Goal: Use online tool/utility: Utilize a website feature to perform a specific function

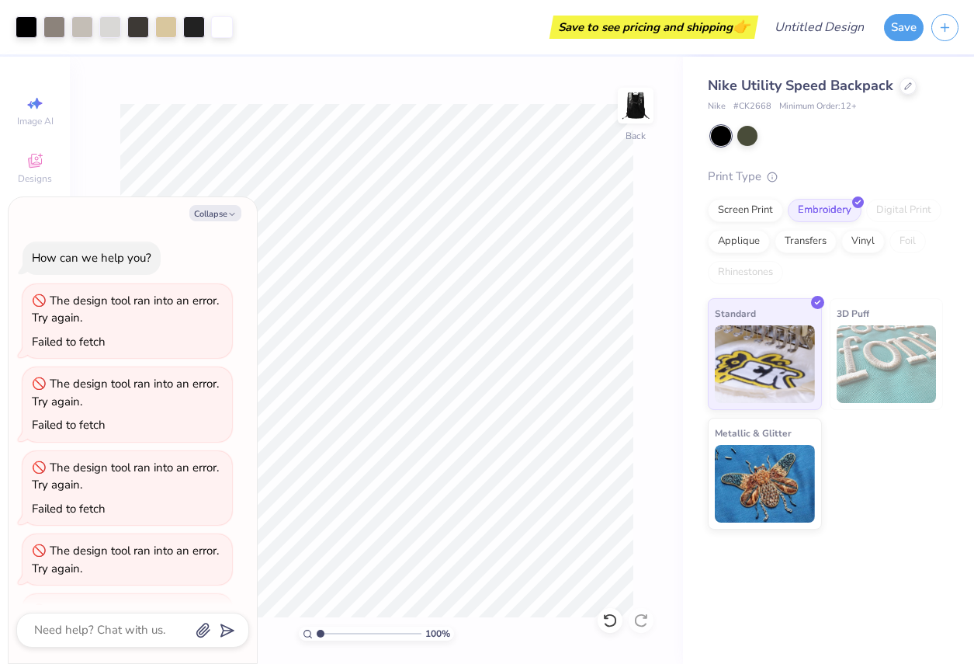
scroll to position [242, 0]
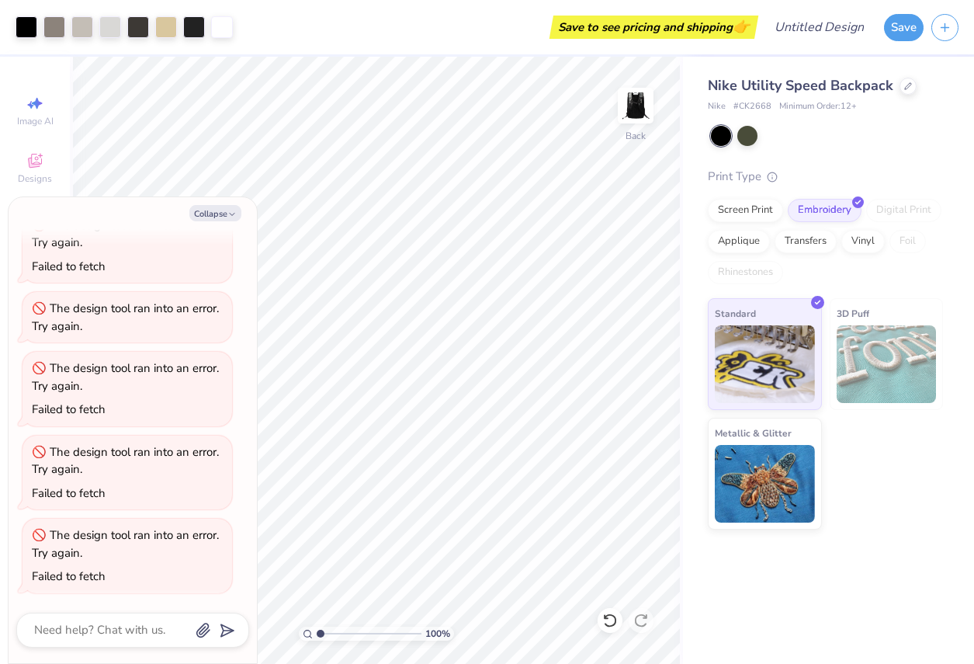
click at [214, 223] on div "Collapse How can we help you? The design tool ran into an error. Try again. Fai…" at bounding box center [133, 430] width 248 height 466
click at [215, 213] on button "Collapse" at bounding box center [215, 213] width 52 height 16
type textarea "x"
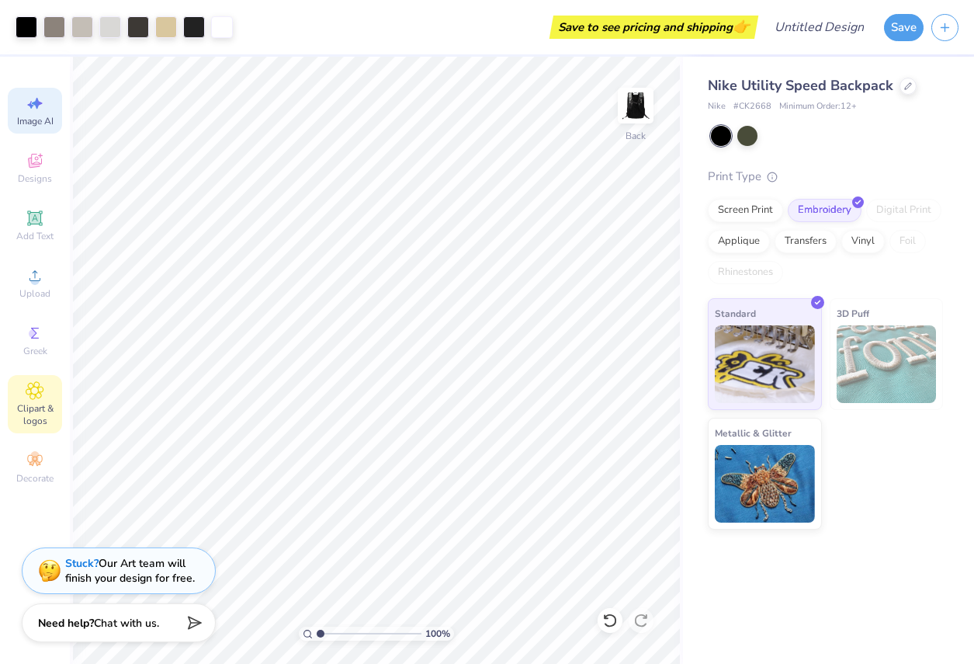
click at [46, 120] on span "Image AI" at bounding box center [35, 121] width 36 height 12
select select "4"
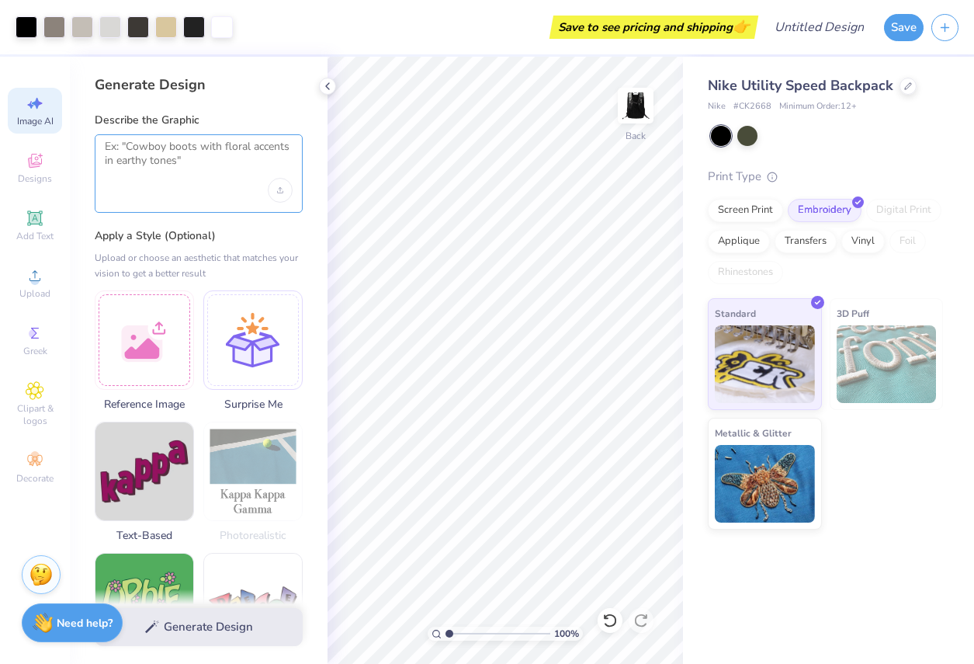
click at [168, 157] on textarea at bounding box center [199, 159] width 188 height 39
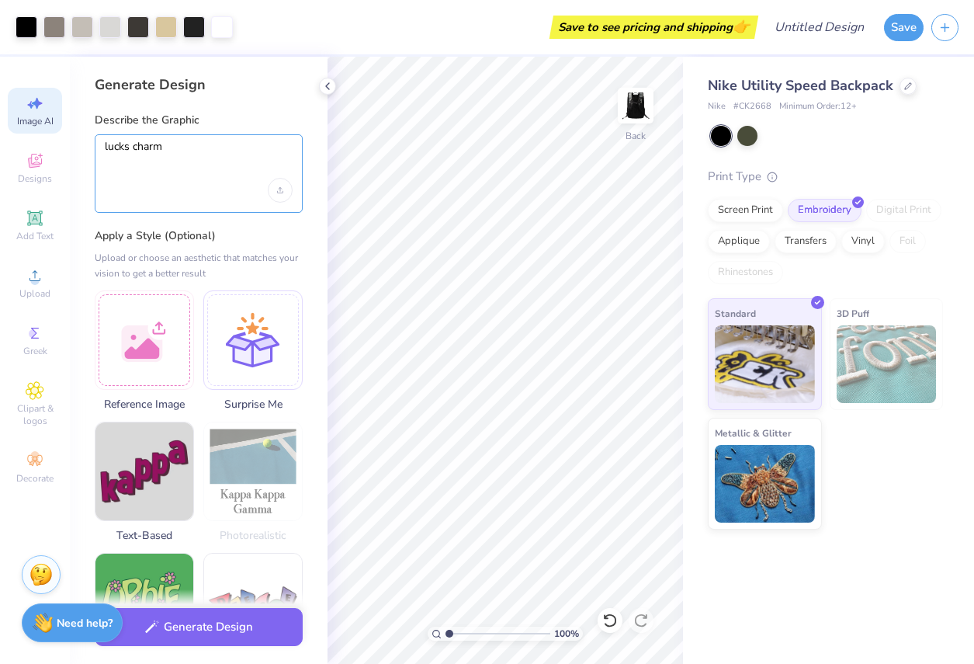
type textarea "lucks charm"
click at [236, 647] on div "Generate Design" at bounding box center [199, 626] width 258 height 75
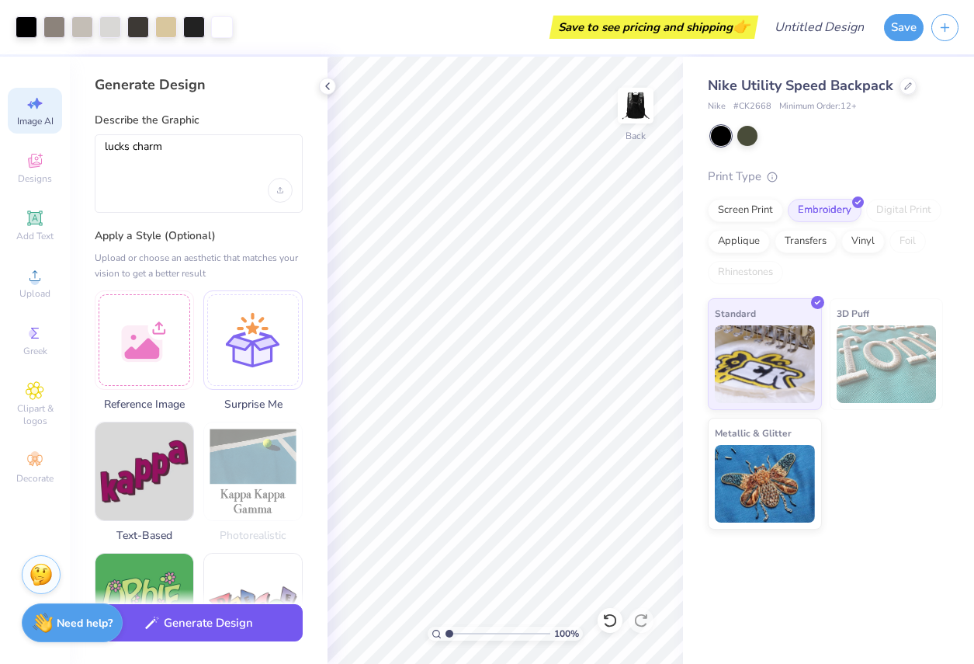
click at [239, 627] on button "Generate Design" at bounding box center [199, 623] width 208 height 38
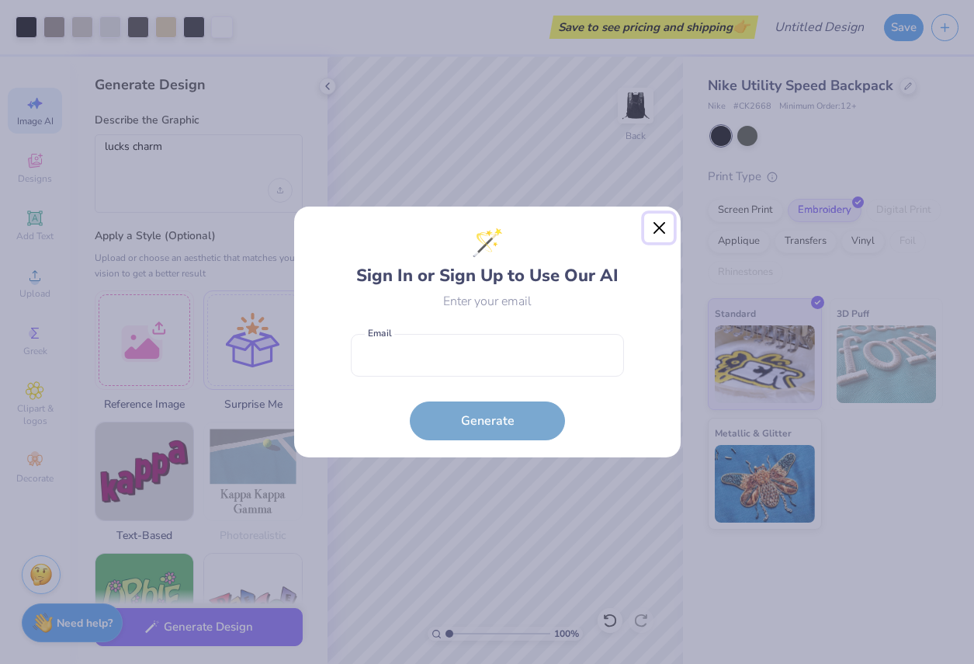
click at [657, 229] on button "Close" at bounding box center [658, 227] width 29 height 29
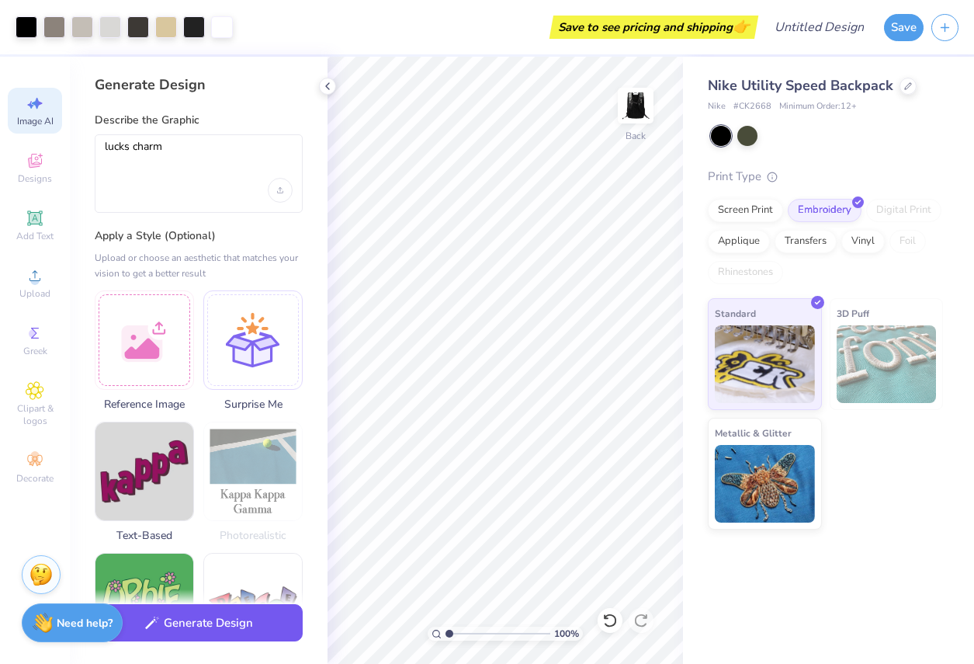
click at [213, 629] on button "Generate Design" at bounding box center [199, 623] width 208 height 38
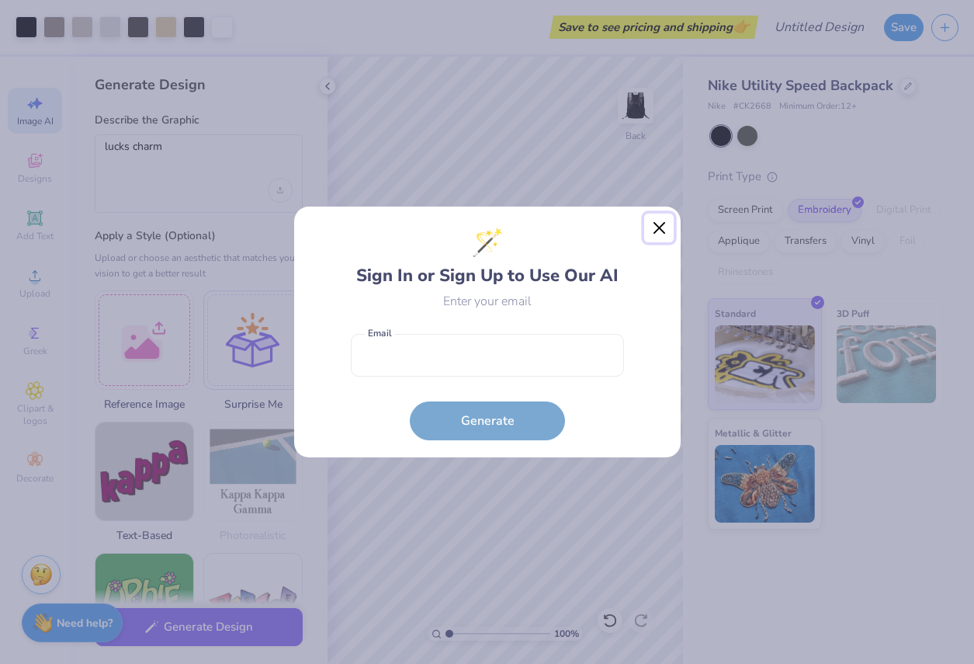
click at [662, 229] on button "Close" at bounding box center [658, 227] width 29 height 29
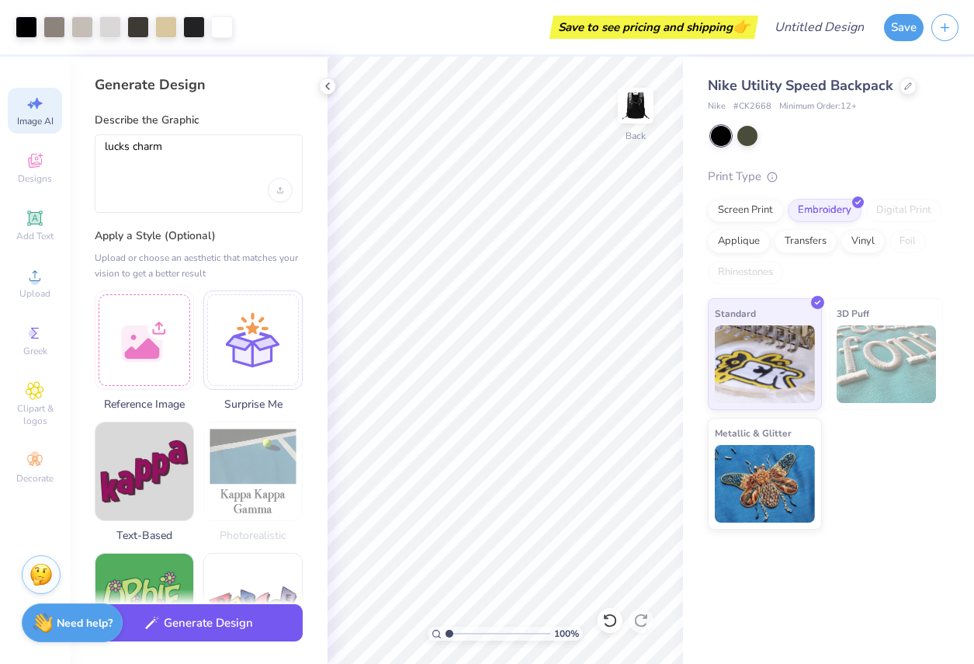
click at [147, 624] on icon "button" at bounding box center [152, 622] width 14 height 13
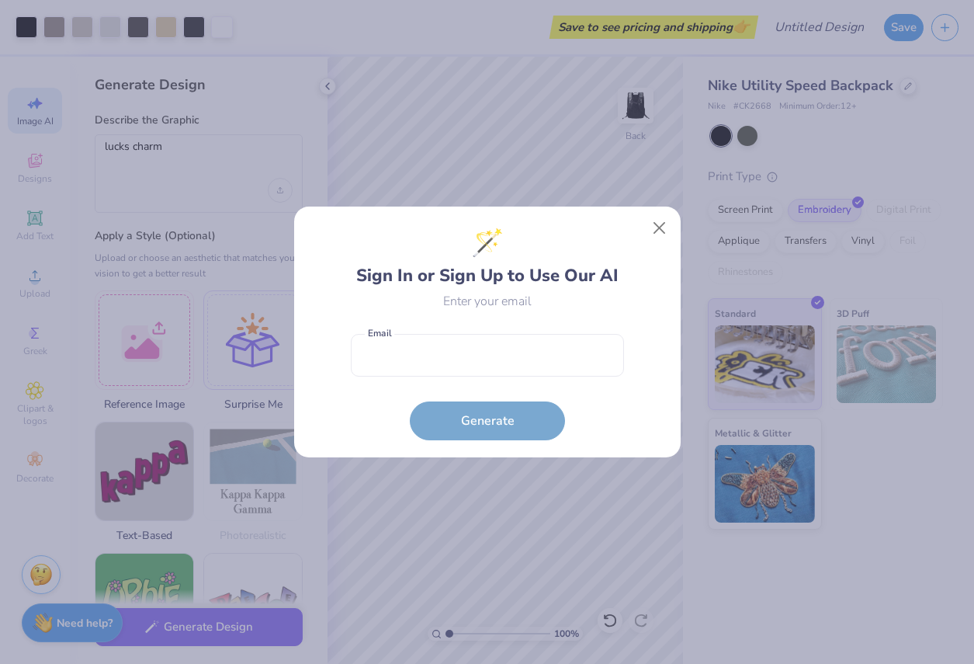
click at [477, 431] on form "Email is a required field Email Generate" at bounding box center [487, 383] width 273 height 114
click at [501, 391] on form "Email is a required field Email Generate" at bounding box center [487, 383] width 273 height 114
click at [664, 225] on button "Close" at bounding box center [658, 227] width 29 height 29
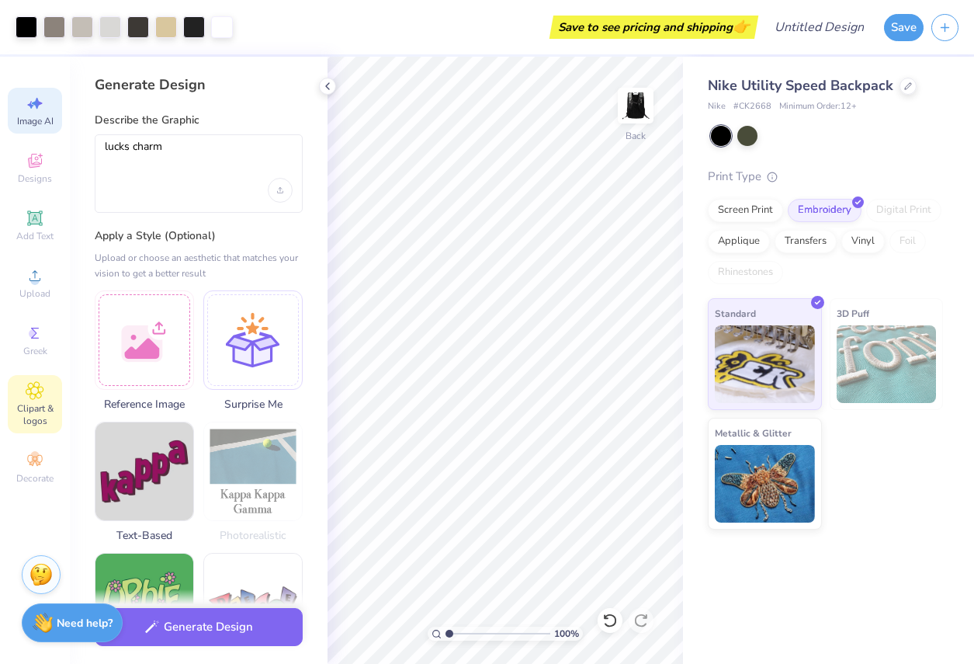
click at [37, 395] on icon at bounding box center [35, 390] width 18 height 19
type textarea "x"
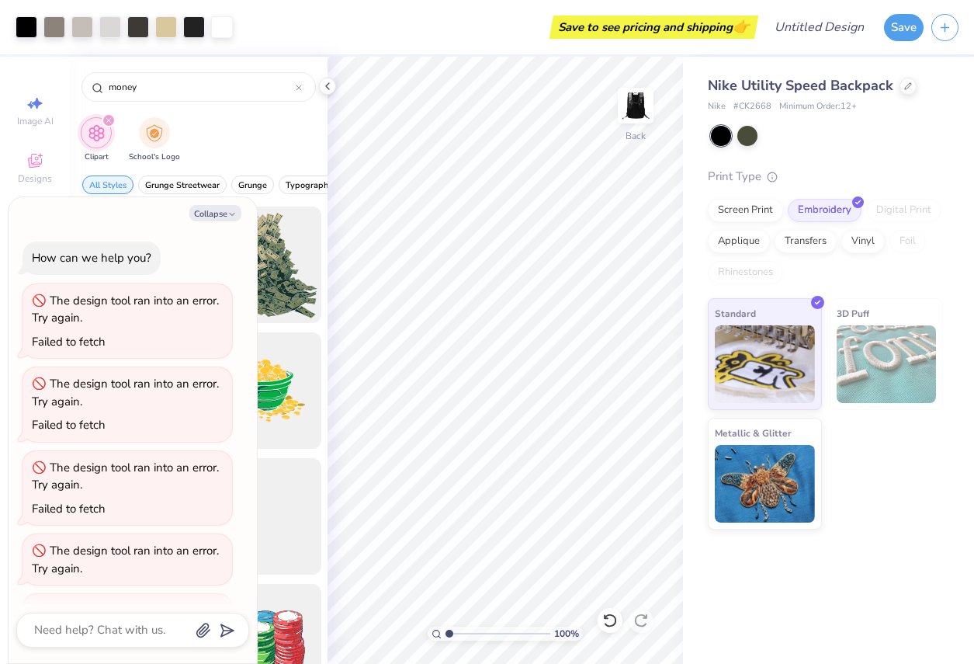
scroll to position [326, 0]
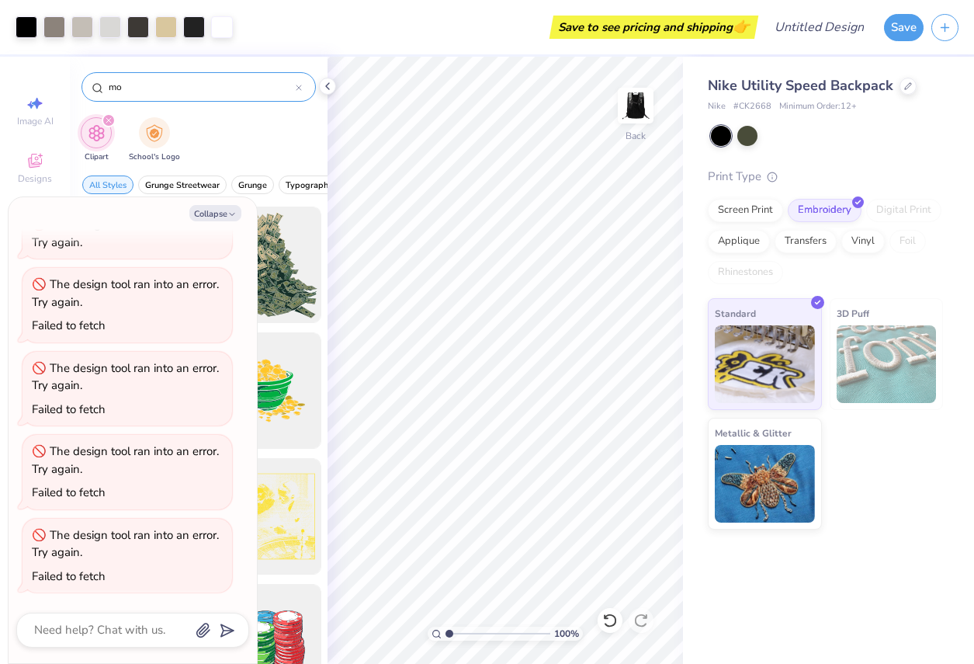
type input "m"
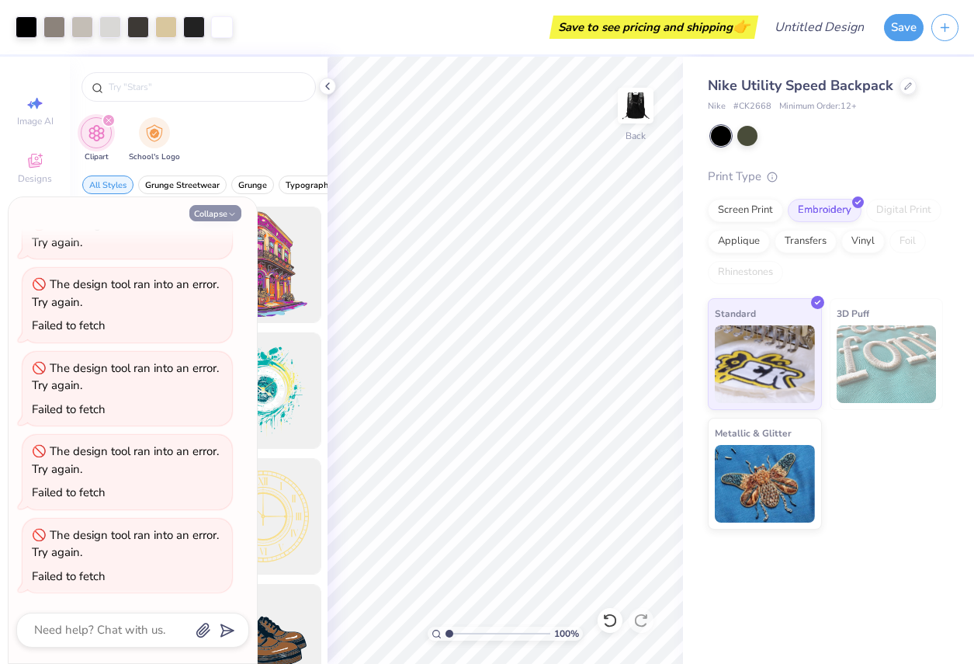
click at [220, 210] on button "Collapse" at bounding box center [215, 213] width 52 height 16
type textarea "x"
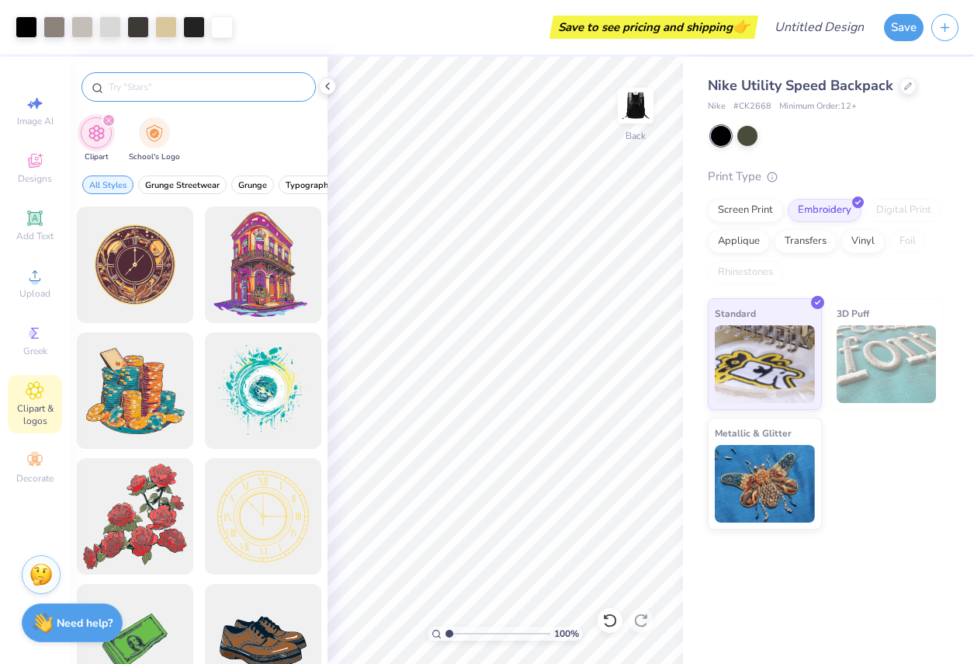
click at [260, 89] on input "text" at bounding box center [206, 87] width 199 height 16
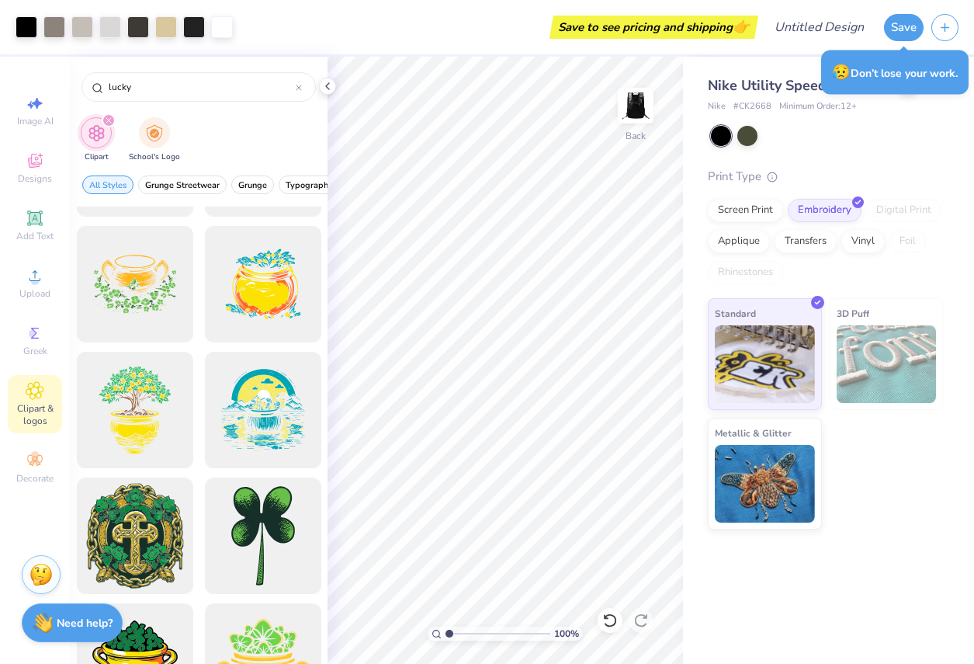
scroll to position [233, 0]
type input "lucky"
click at [225, 532] on div at bounding box center [263, 535] width 128 height 128
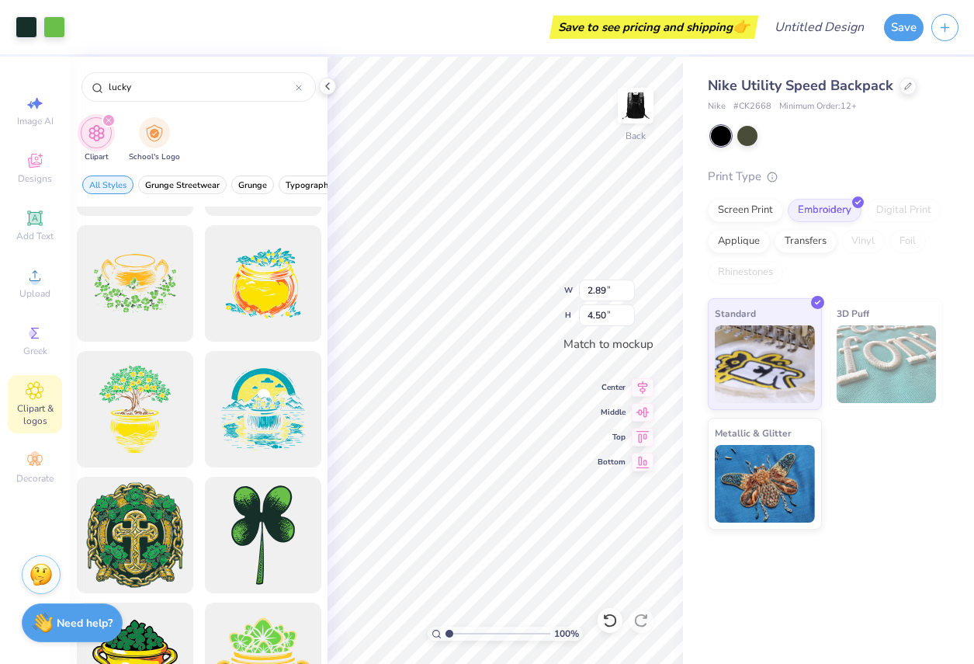
type input "2.89"
type input "4.50"
type input "0.52"
type input "0.82"
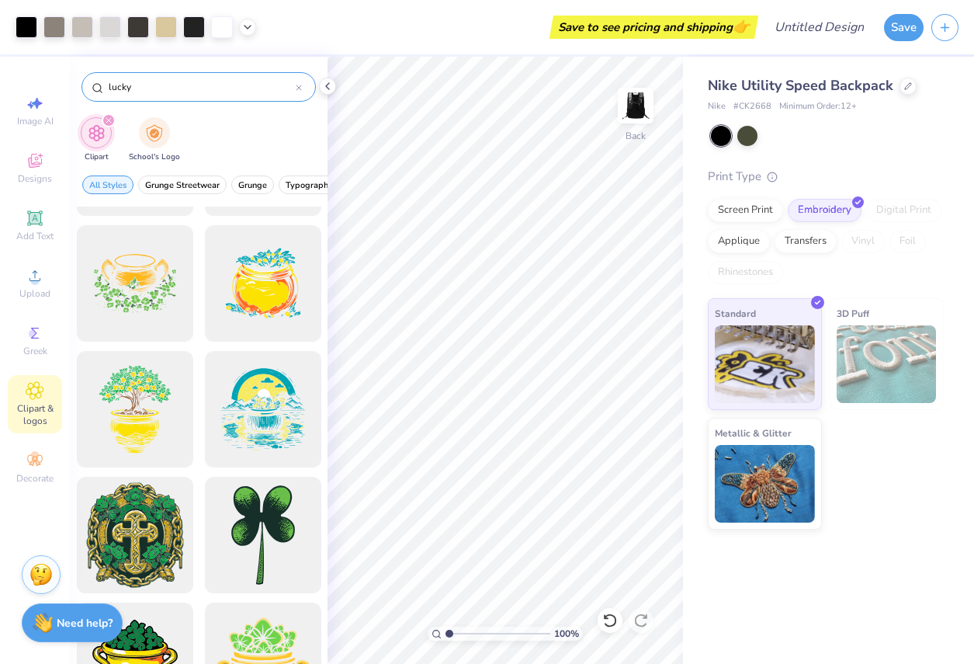
click at [233, 99] on div "lucky" at bounding box center [199, 86] width 234 height 29
click at [297, 92] on div at bounding box center [299, 87] width 6 height 14
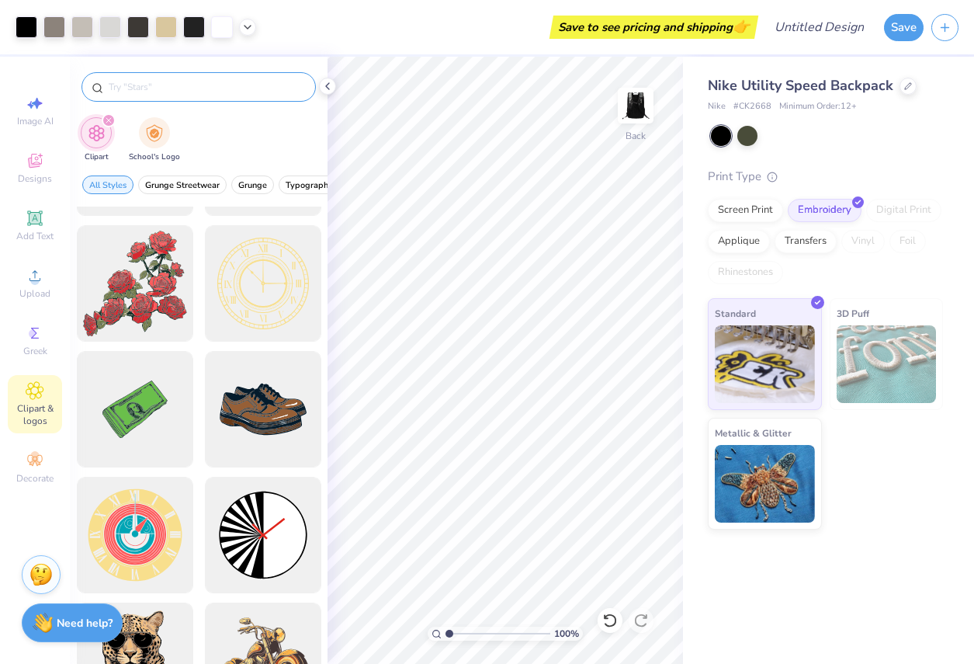
click at [297, 92] on input "text" at bounding box center [206, 87] width 199 height 16
type input "cross"
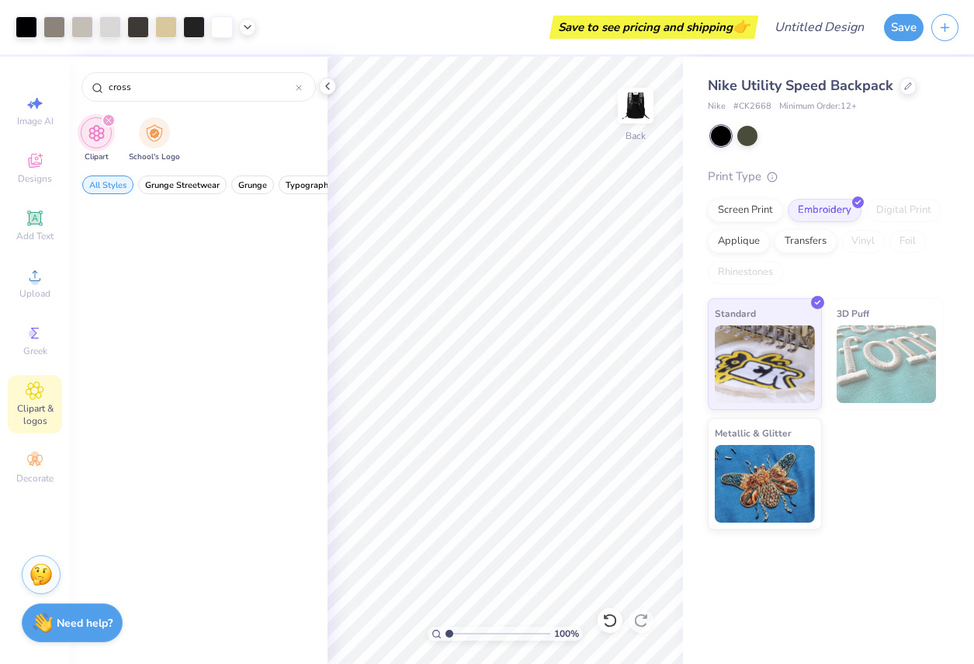
scroll to position [593, 0]
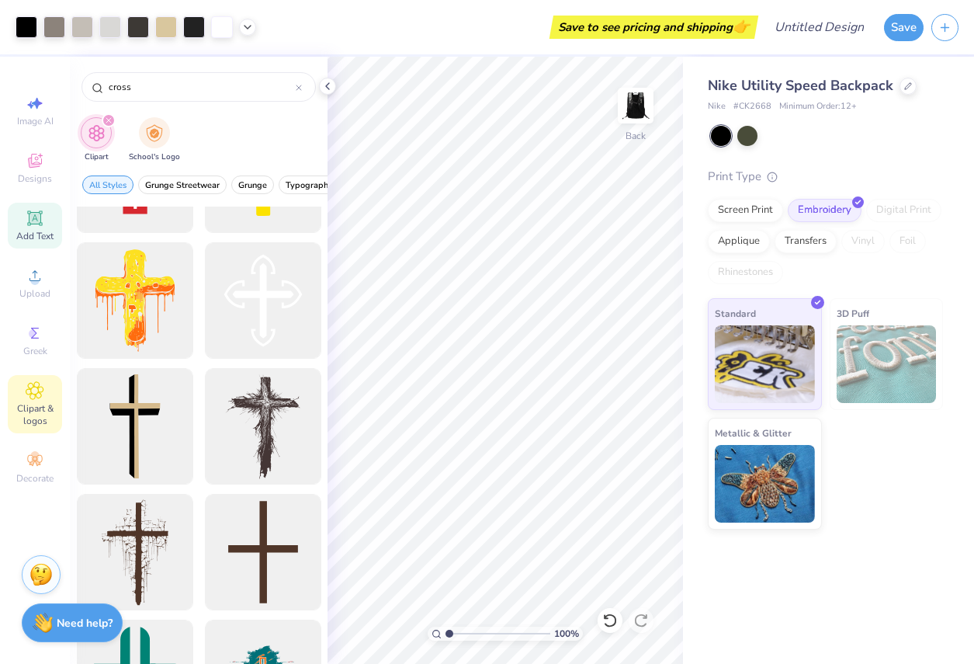
click at [40, 241] on span "Add Text" at bounding box center [34, 236] width 37 height 12
